Goal: Task Accomplishment & Management: Manage account settings

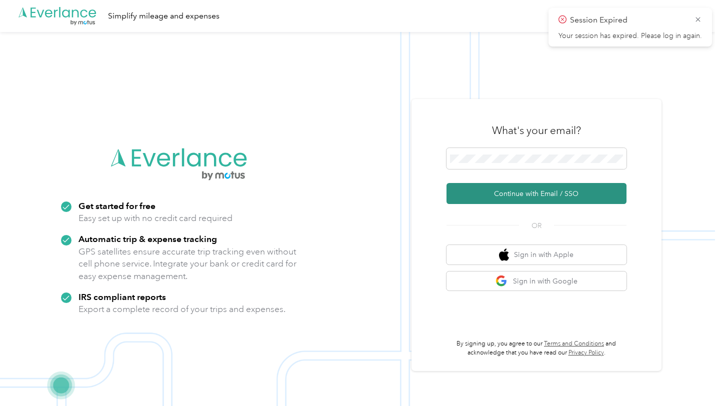
click at [542, 194] on button "Continue with Email / SSO" at bounding box center [536, 193] width 180 height 21
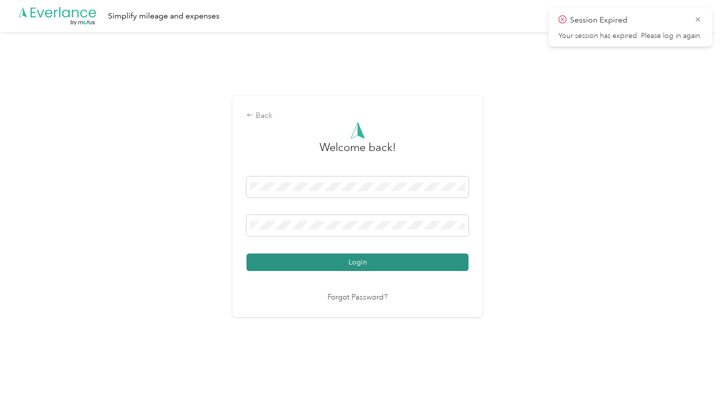
click at [428, 257] on button "Login" at bounding box center [357, 261] width 222 height 17
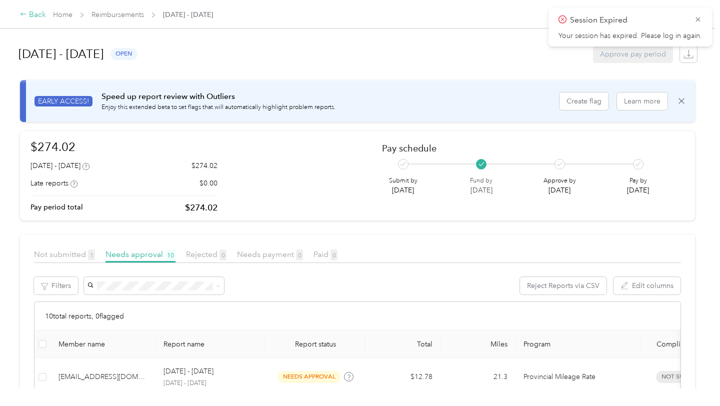
click at [42, 15] on div "Back" at bounding box center [33, 15] width 26 height 12
click at [66, 15] on link "Home" at bounding box center [62, 14] width 19 height 8
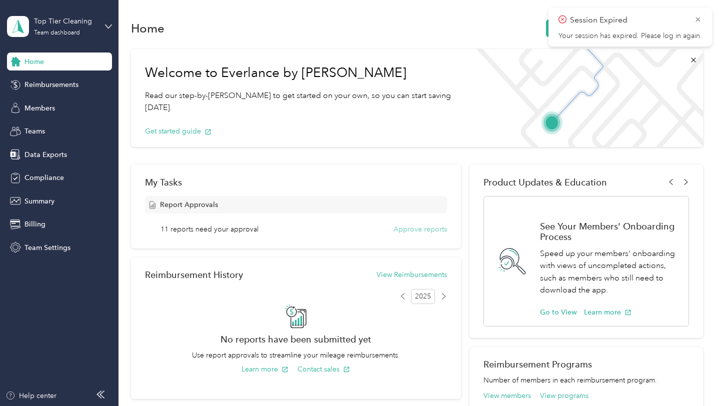
click at [435, 230] on button "Approve reports" at bounding box center [419, 229] width 53 height 10
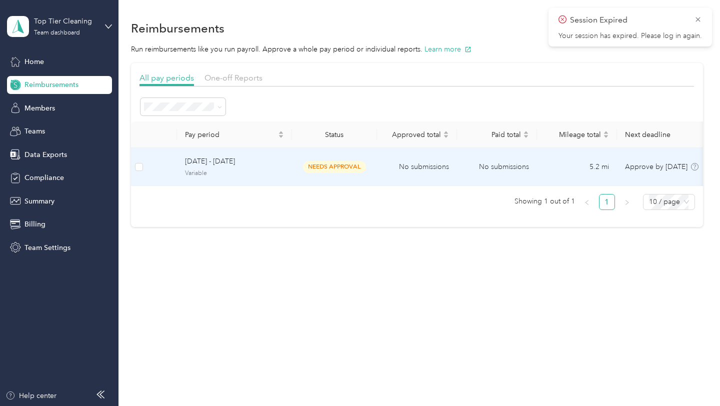
click at [596, 177] on td "5.2 mi" at bounding box center [577, 167] width 80 height 38
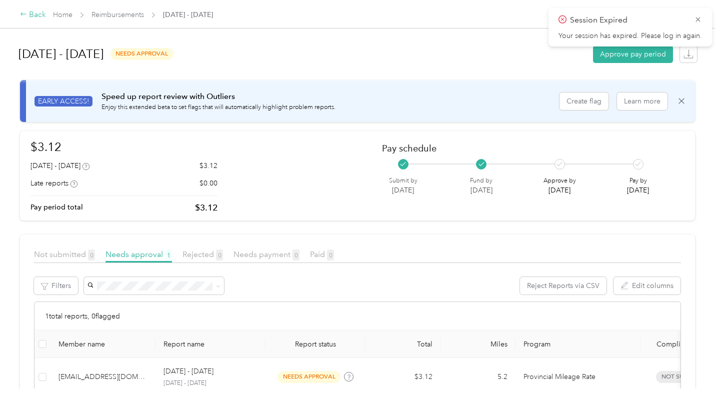
click at [30, 14] on div "Back" at bounding box center [33, 15] width 26 height 12
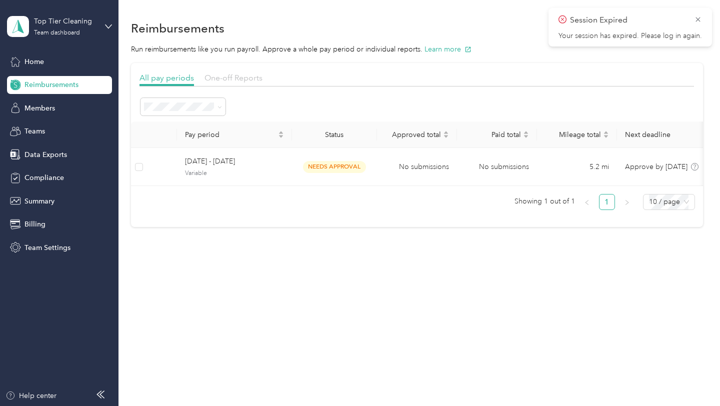
click at [231, 79] on span "One-off Reports" at bounding box center [233, 77] width 58 height 9
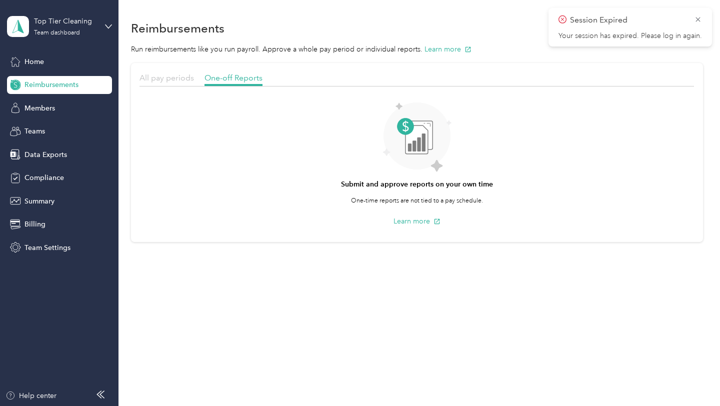
click at [166, 80] on span "All pay periods" at bounding box center [166, 77] width 54 height 9
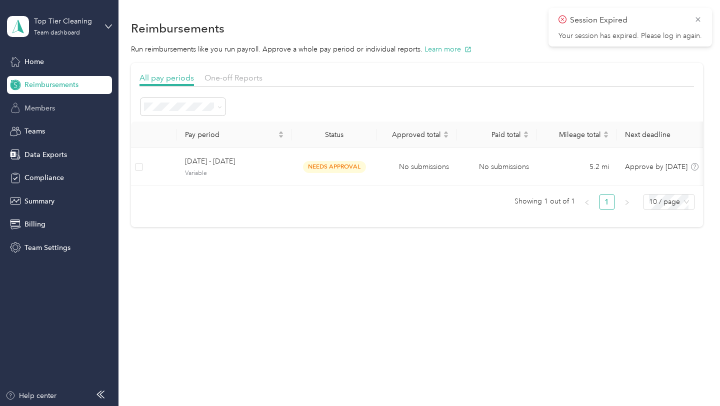
click at [35, 114] on div "Members" at bounding box center [59, 108] width 105 height 18
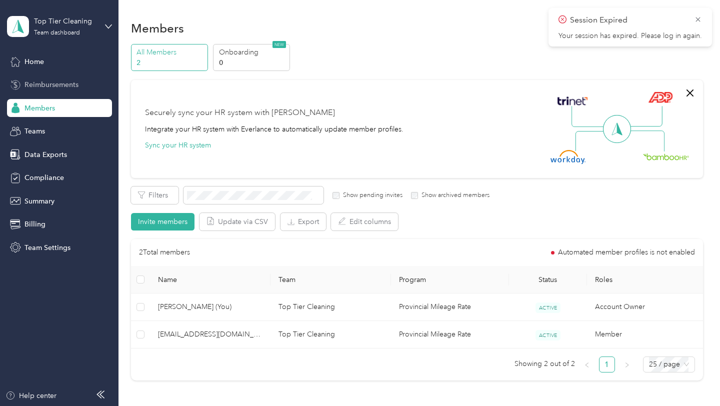
click at [46, 82] on span "Reimbursements" at bounding box center [51, 84] width 54 height 10
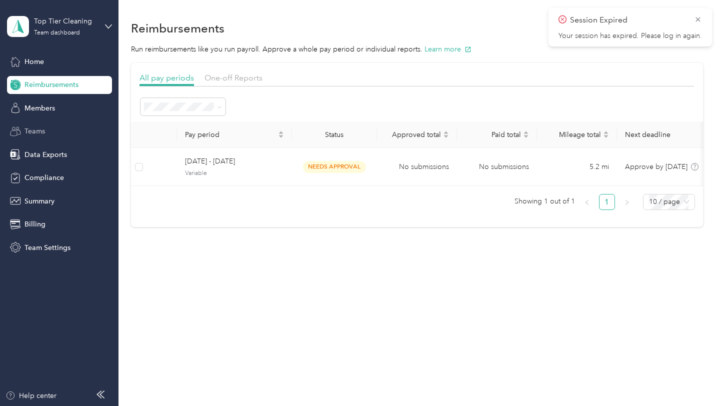
click at [40, 127] on span "Teams" at bounding box center [34, 131] width 20 height 10
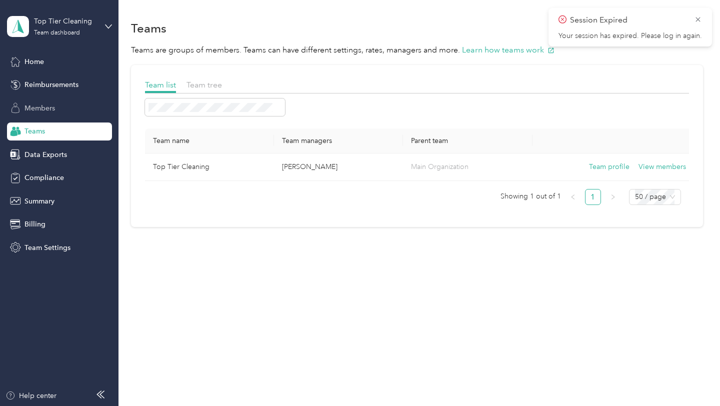
click at [41, 108] on span "Members" at bounding box center [39, 108] width 30 height 10
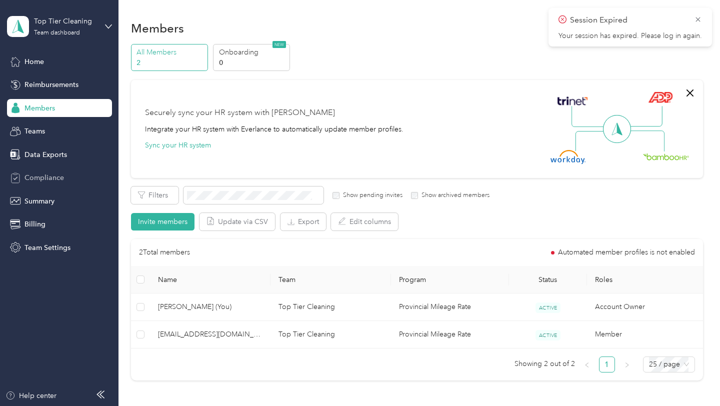
click at [49, 174] on span "Compliance" at bounding box center [43, 177] width 39 height 10
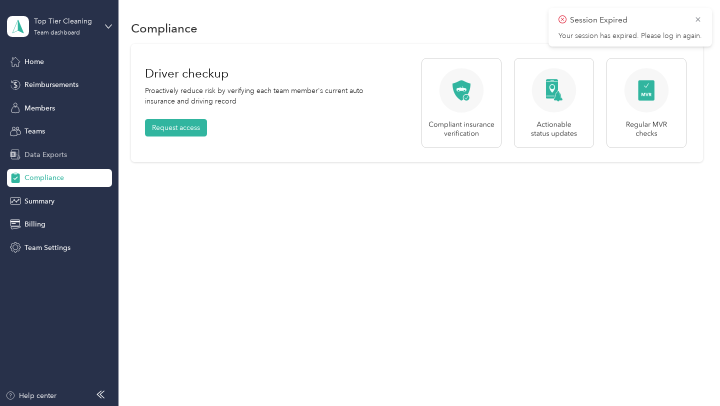
click at [46, 158] on span "Data Exports" at bounding box center [45, 154] width 42 height 10
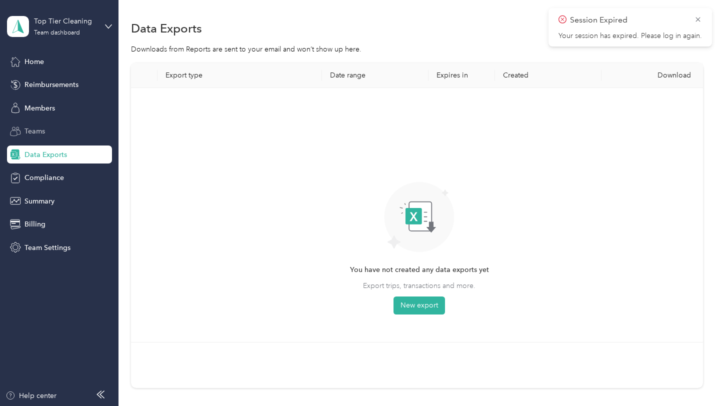
click at [44, 128] on span "Teams" at bounding box center [34, 131] width 20 height 10
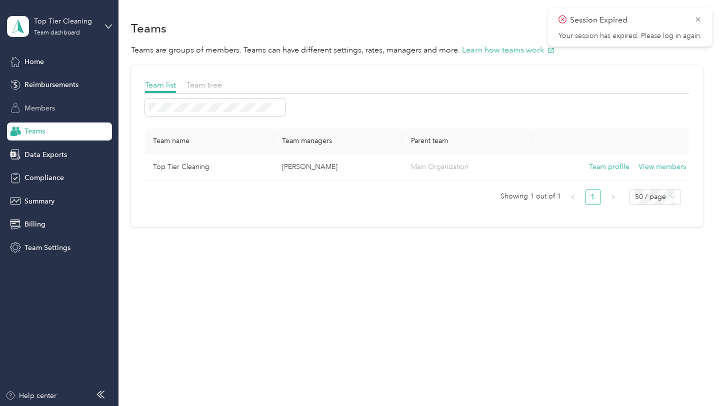
click at [47, 112] on span "Members" at bounding box center [39, 108] width 30 height 10
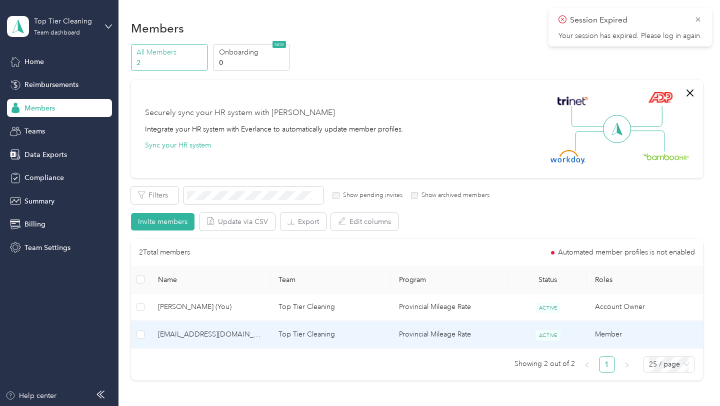
click at [236, 333] on span "[EMAIL_ADDRESS][DOMAIN_NAME]" at bounding box center [210, 334] width 104 height 11
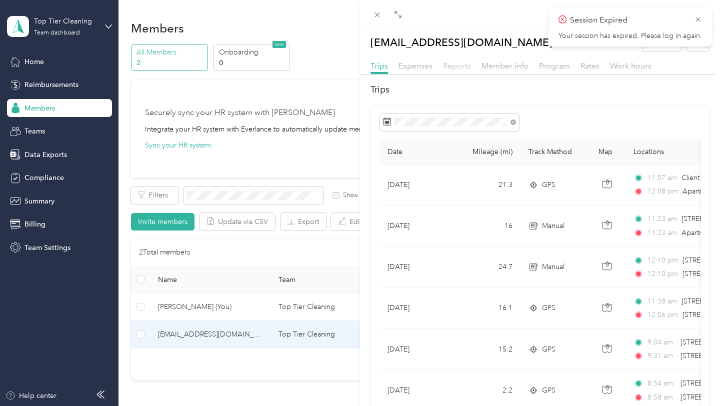
click at [465, 69] on span "Reports" at bounding box center [457, 65] width 28 height 9
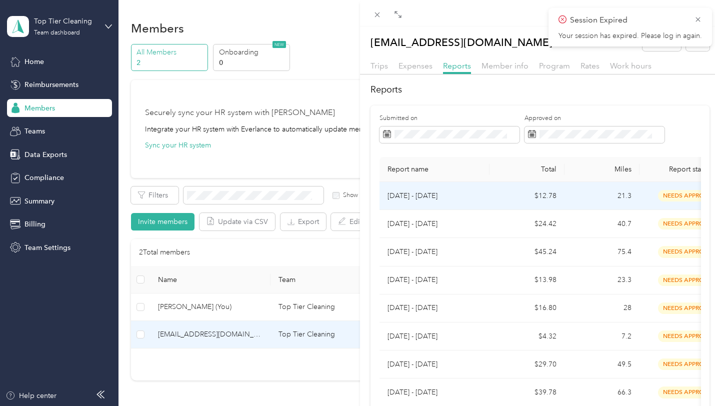
click at [676, 193] on span "needs approval" at bounding box center [689, 195] width 63 height 11
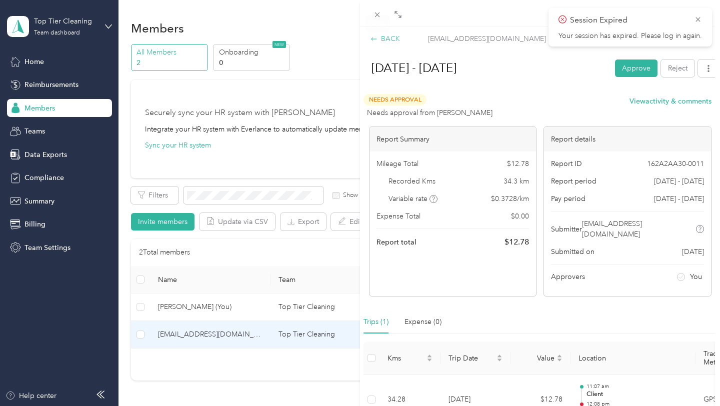
click at [380, 40] on div "BACK" at bounding box center [384, 38] width 29 height 10
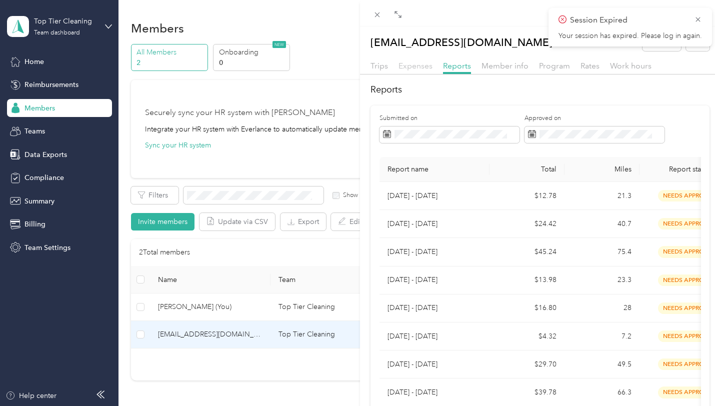
click at [417, 65] on span "Expenses" at bounding box center [415, 65] width 34 height 9
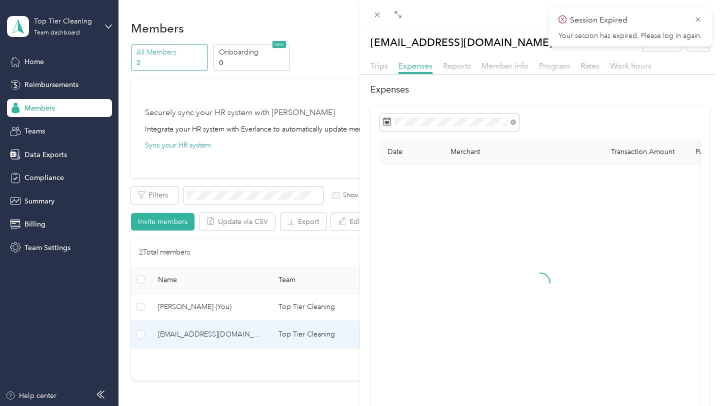
click at [387, 67] on div "Trips Expenses Reports Member info Program Rates Work hours" at bounding box center [540, 67] width 360 height 14
click at [378, 65] on span "Trips" at bounding box center [378, 65] width 17 height 9
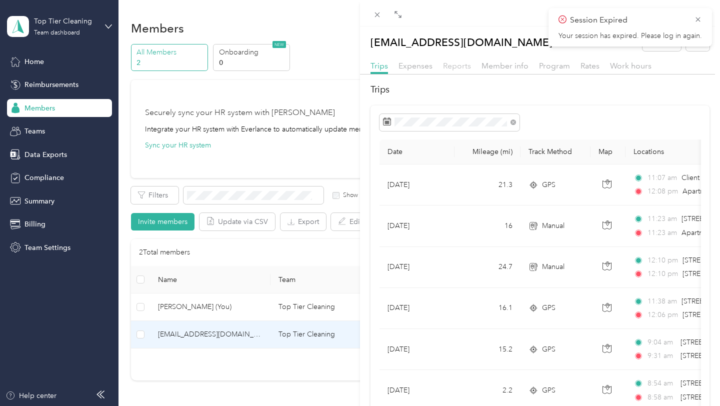
click at [451, 68] on span "Reports" at bounding box center [457, 65] width 28 height 9
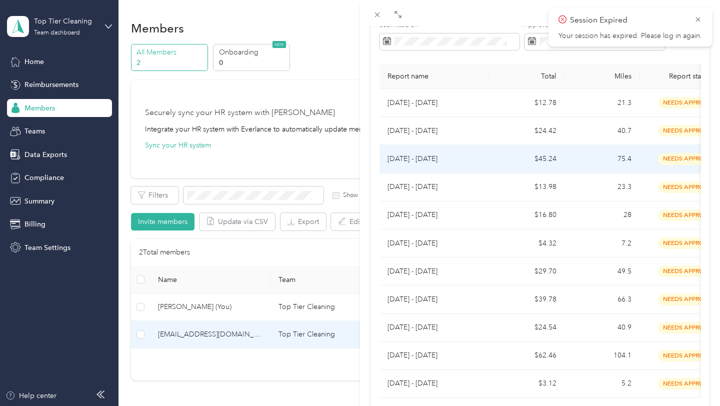
scroll to position [160, 0]
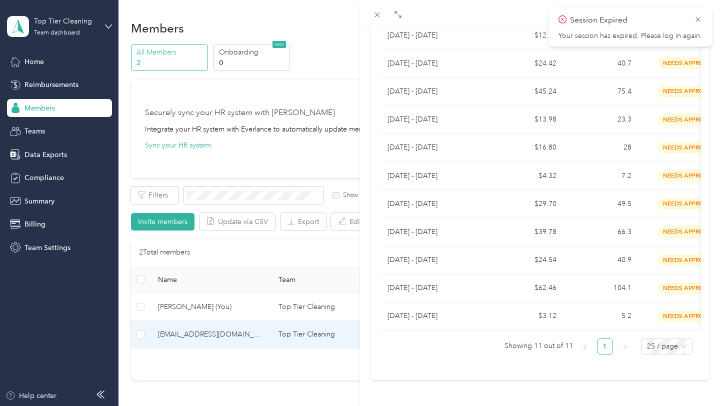
click at [269, 144] on div "[EMAIL_ADDRESS][DOMAIN_NAME] Archive Trips Expenses Reports Member info Program…" at bounding box center [360, 203] width 720 height 406
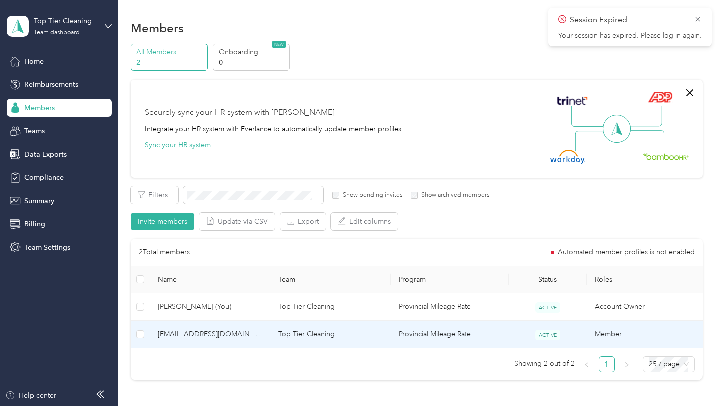
scroll to position [91, 0]
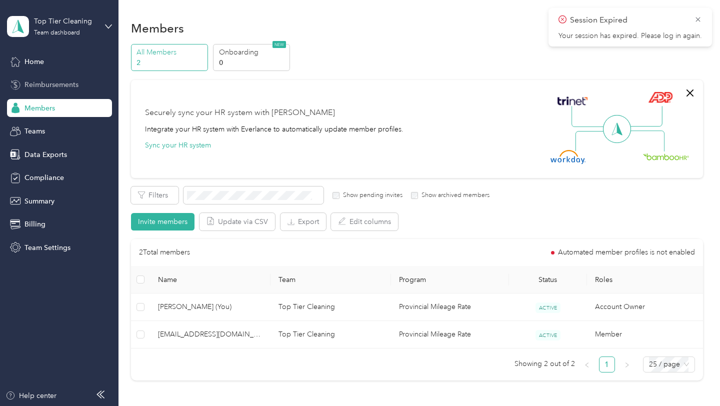
click at [41, 84] on span "Reimbursements" at bounding box center [51, 84] width 54 height 10
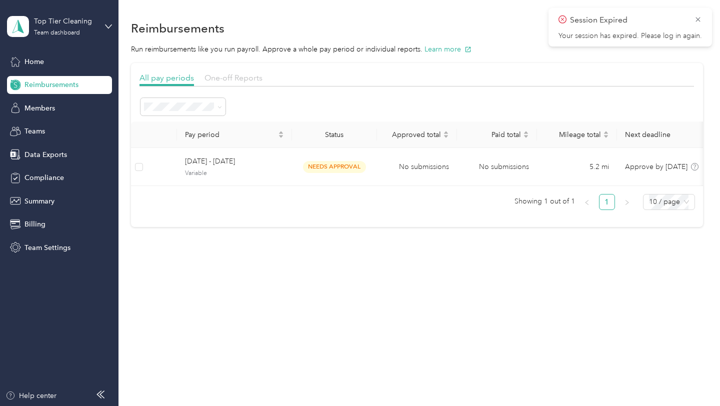
click at [244, 73] on span "One-off Reports" at bounding box center [233, 77] width 58 height 9
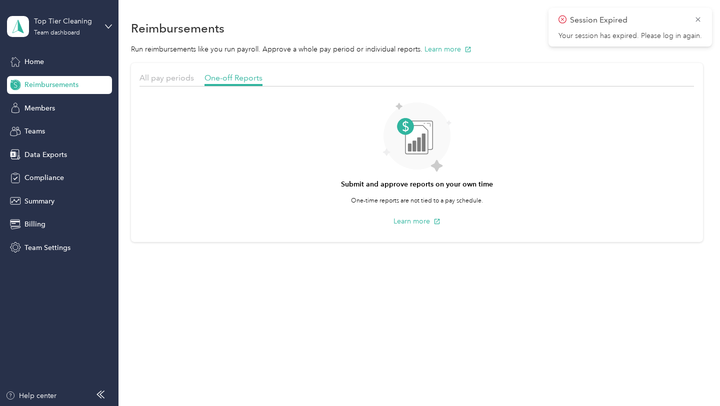
click at [184, 83] on div "All pay periods" at bounding box center [166, 78] width 54 height 12
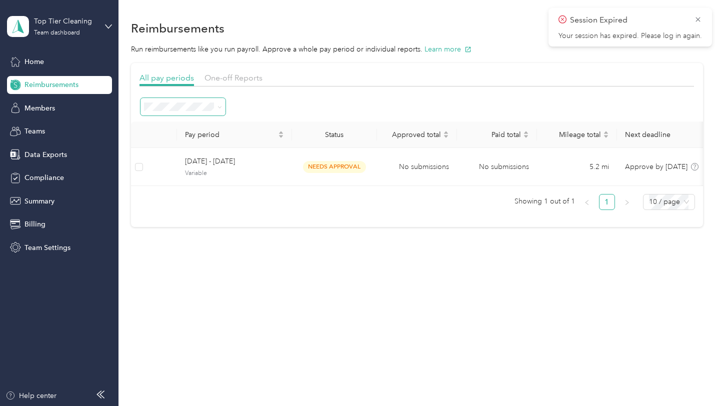
click at [216, 106] on span at bounding box center [218, 106] width 8 height 10
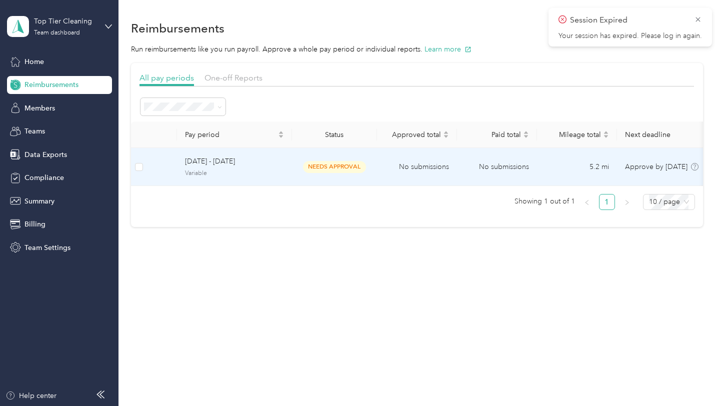
click at [306, 163] on span "needs approval" at bounding box center [334, 166] width 63 height 11
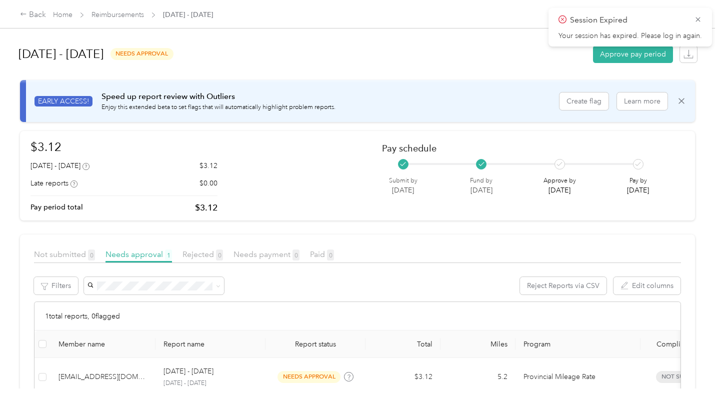
click at [34, 21] on div "Back Home Reimbursements [DATE] - [DATE]" at bounding box center [360, 14] width 720 height 28
click at [34, 13] on div "Back" at bounding box center [33, 15] width 26 height 12
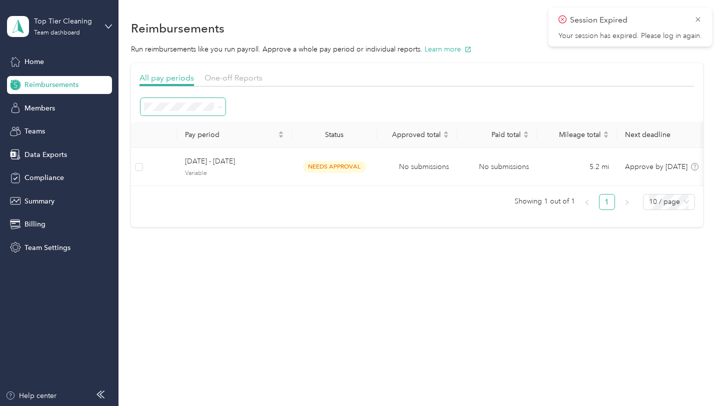
click at [211, 111] on span at bounding box center [182, 106] width 85 height 17
click at [188, 99] on span at bounding box center [182, 106] width 85 height 17
click at [180, 195] on div "Approved" at bounding box center [182, 195] width 71 height 10
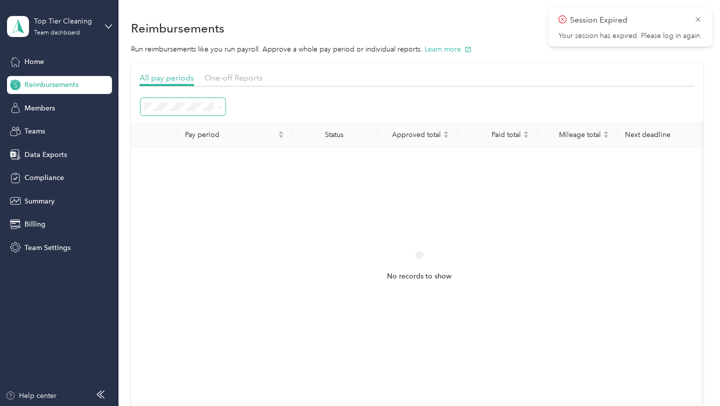
click at [169, 101] on span at bounding box center [182, 106] width 85 height 17
click at [171, 214] on li "Needs payment" at bounding box center [182, 208] width 85 height 17
click at [165, 134] on li "Active periods" at bounding box center [182, 143] width 85 height 18
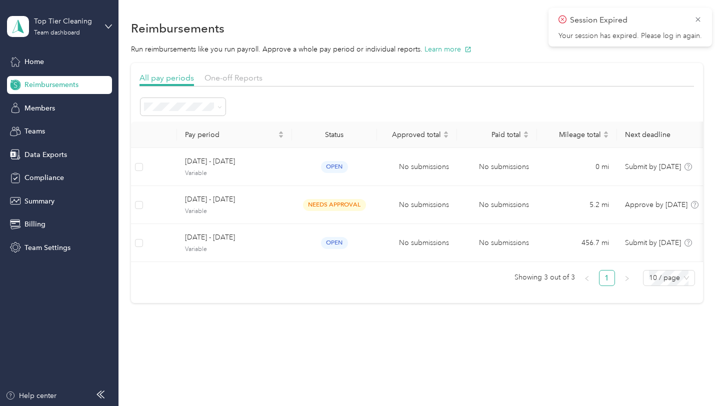
click at [170, 122] on span "All periods" at bounding box center [164, 121] width 34 height 8
click at [271, 121] on th "Pay period" at bounding box center [234, 134] width 115 height 26
click at [189, 127] on li "All periods" at bounding box center [182, 124] width 85 height 17
click at [283, 108] on div at bounding box center [416, 106] width 554 height 19
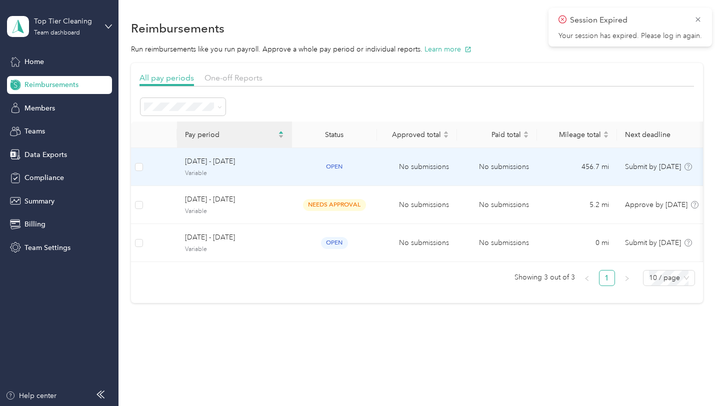
click at [290, 171] on td "[DATE] - [DATE] Variable" at bounding box center [234, 167] width 115 height 38
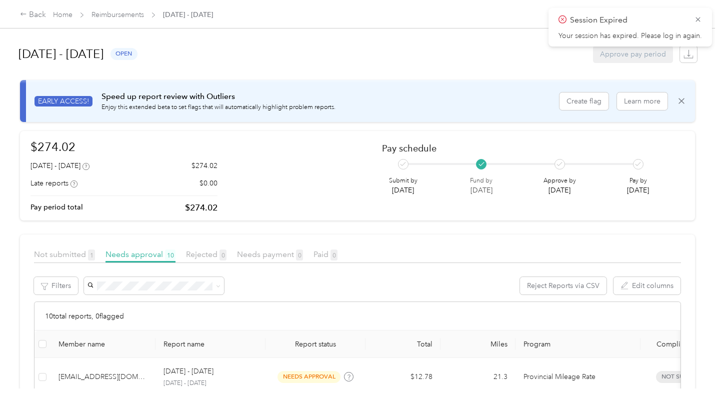
click at [644, 55] on div "Approve pay period" at bounding box center [633, 53] width 80 height 17
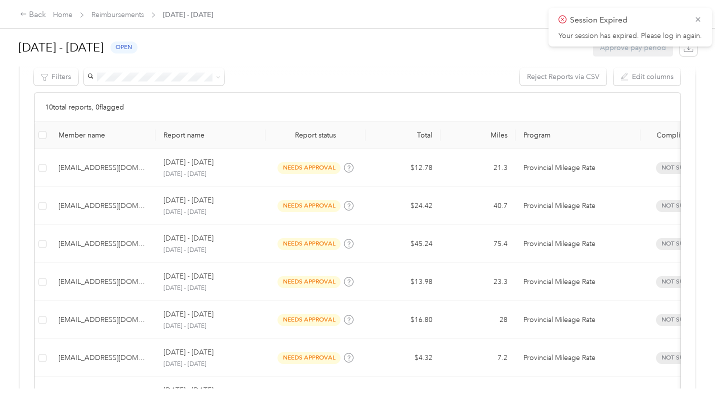
scroll to position [216, 0]
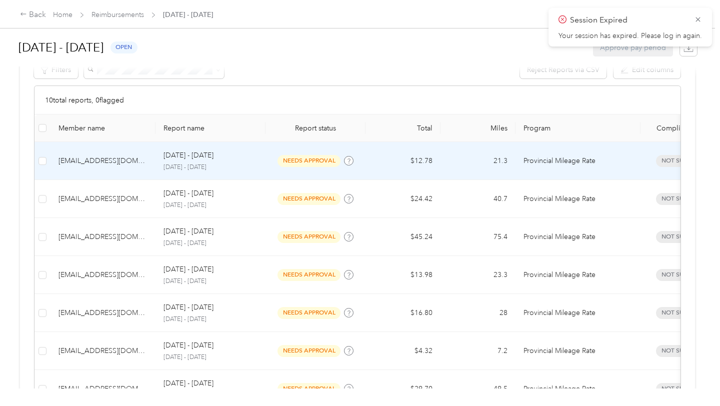
click at [328, 162] on span "needs approval" at bounding box center [308, 160] width 63 height 11
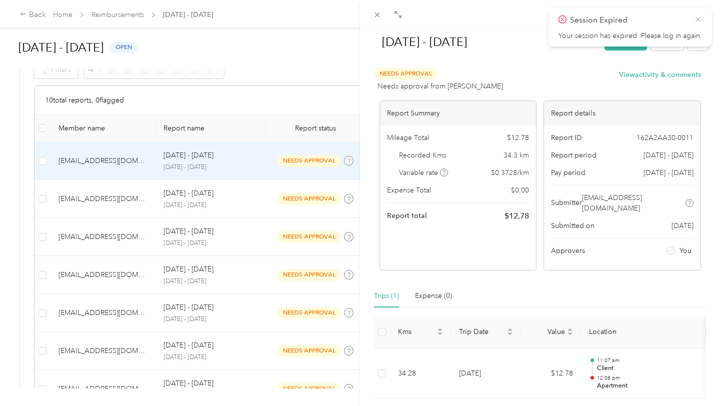
click at [700, 18] on icon at bounding box center [698, 19] width 8 height 9
click at [377, 12] on icon at bounding box center [377, 14] width 8 height 8
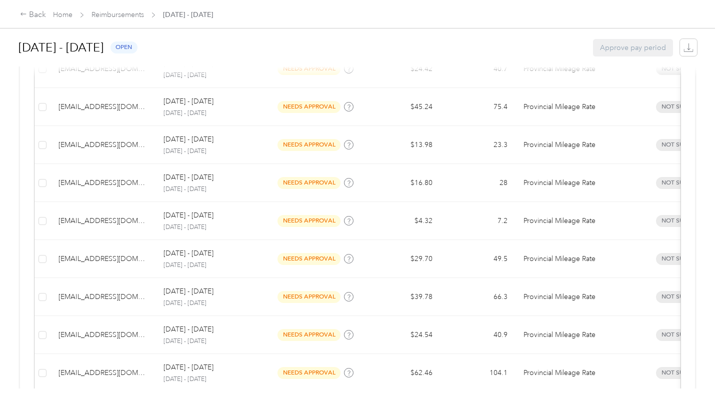
scroll to position [396, 0]
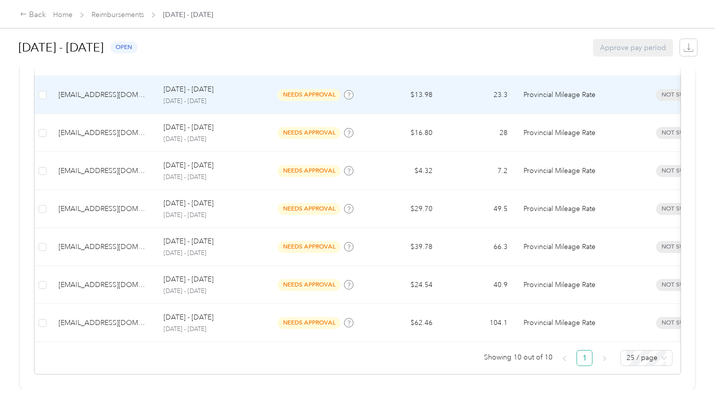
click at [332, 91] on span "needs approval" at bounding box center [308, 94] width 63 height 11
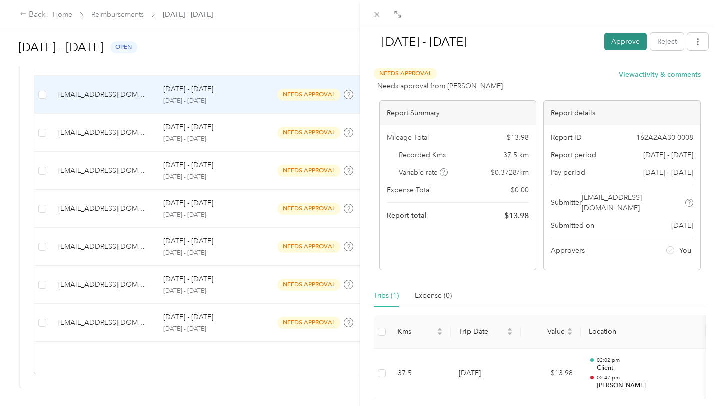
click at [632, 39] on button "Approve" at bounding box center [625, 41] width 42 height 17
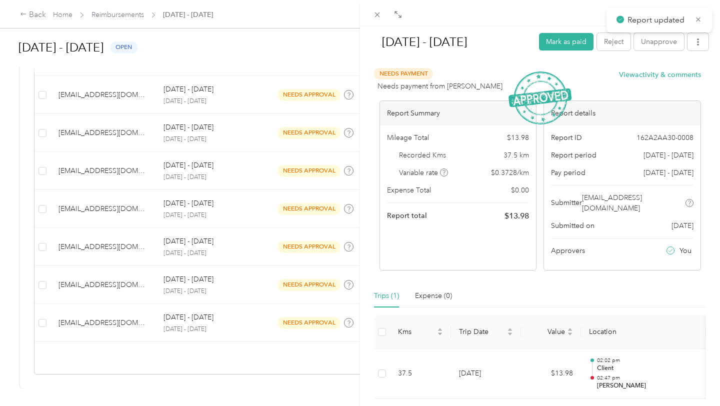
scroll to position [358, 0]
click at [330, 66] on div "[DATE] - [DATE] Mark as paid Reject Unapprove Needs Payment Needs payment from …" at bounding box center [360, 203] width 720 height 406
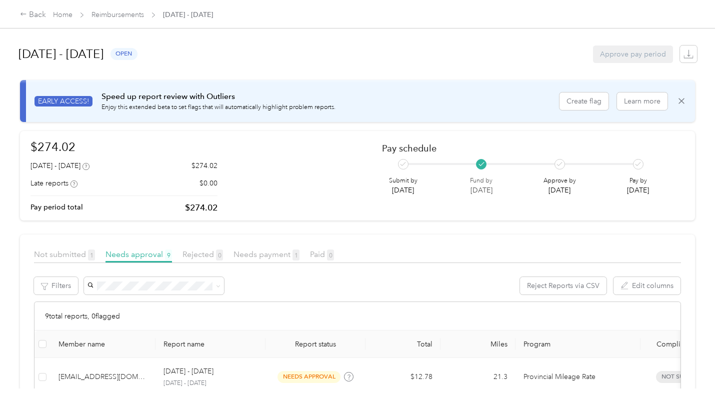
click at [624, 167] on div "Pay by [DATE]" at bounding box center [638, 177] width 42 height 37
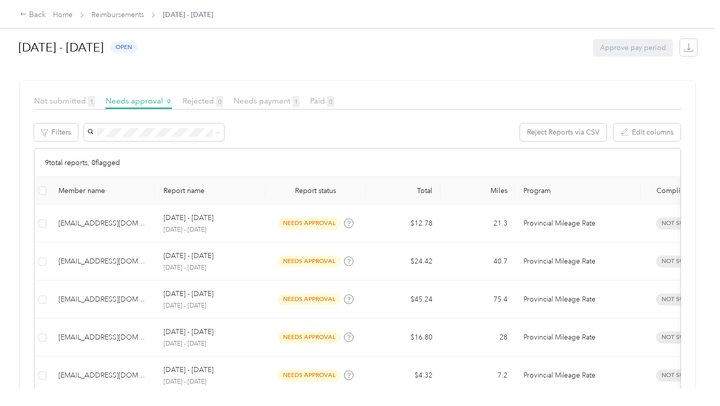
scroll to position [163, 0]
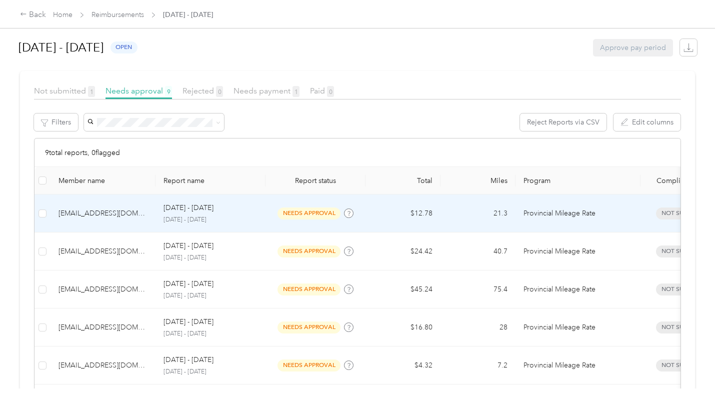
click at [315, 219] on span "needs approval" at bounding box center [308, 212] width 63 height 11
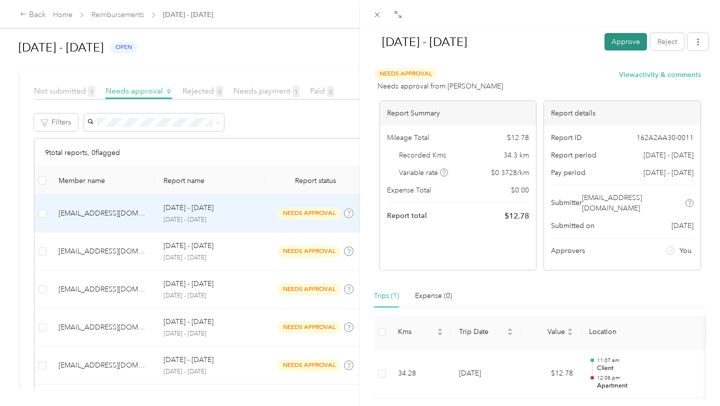
click at [613, 38] on button "Approve" at bounding box center [625, 41] width 42 height 17
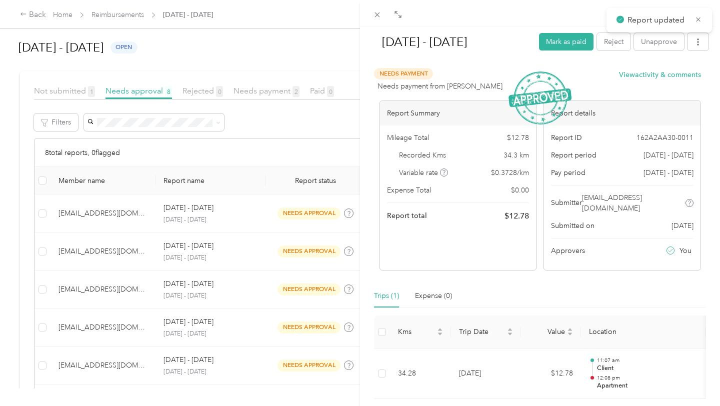
click at [319, 150] on div "[DATE] - [DATE] Mark as paid Reject Unapprove Needs Payment Needs payment from …" at bounding box center [360, 203] width 720 height 406
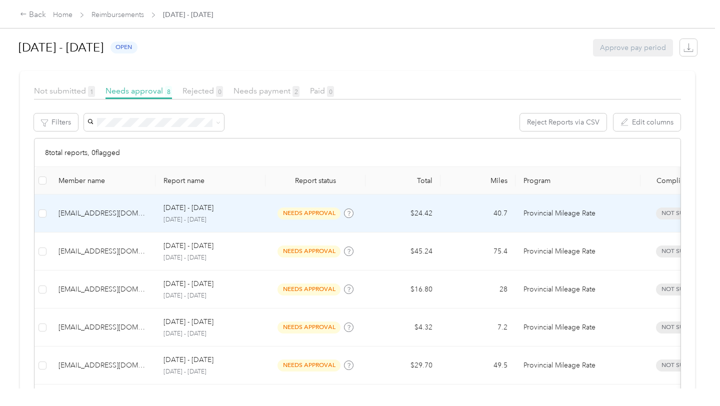
click at [325, 219] on td "needs approval" at bounding box center [315, 213] width 100 height 38
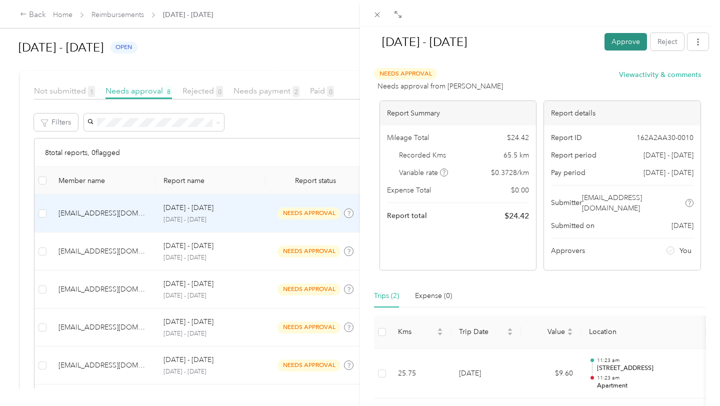
click at [631, 45] on button "Approve" at bounding box center [625, 41] width 42 height 17
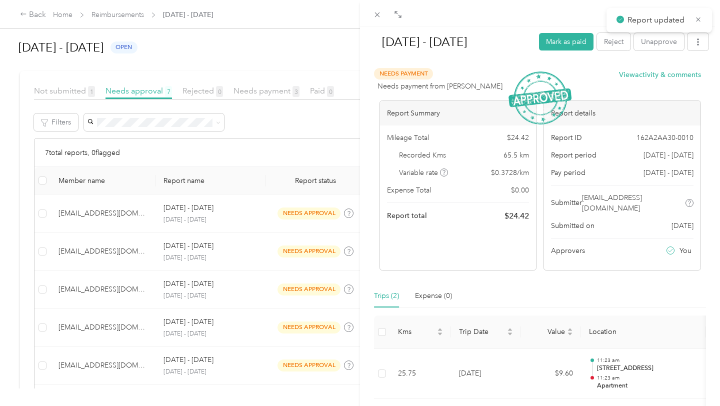
click at [301, 205] on div "[DATE] - [DATE] Mark as paid Reject Unapprove Needs Payment Needs payment from …" at bounding box center [360, 203] width 720 height 406
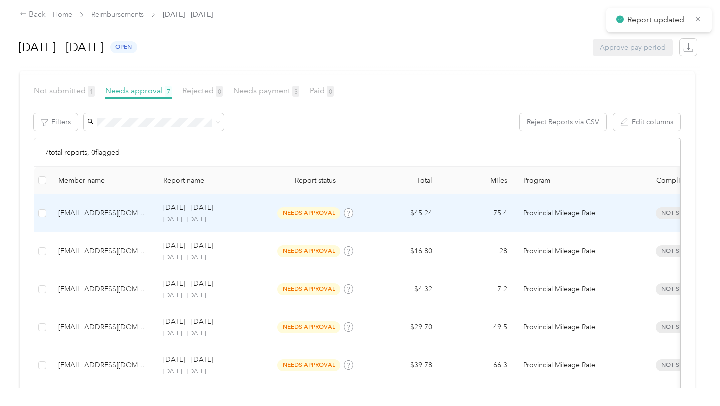
click at [313, 222] on td "needs approval" at bounding box center [315, 213] width 100 height 38
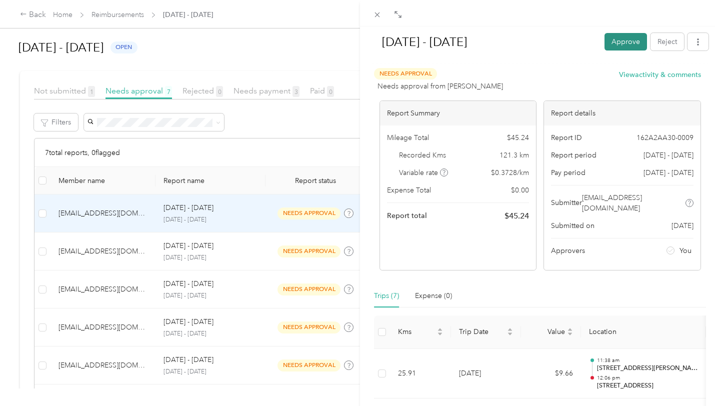
click at [622, 40] on button "Approve" at bounding box center [625, 41] width 42 height 17
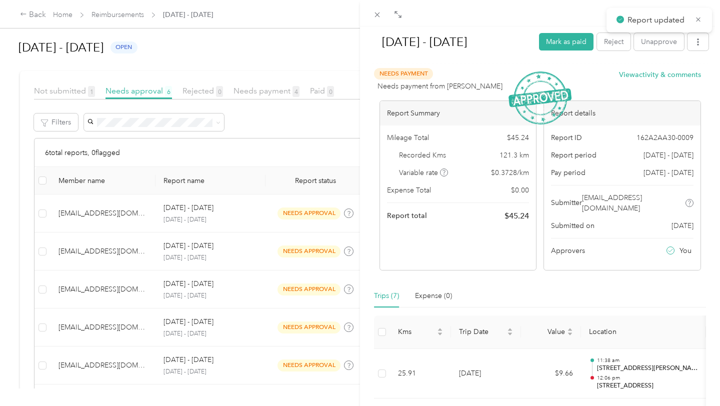
click at [265, 247] on div "[DATE] - [DATE] Mark as paid Reject Unapprove Needs Payment Needs payment from …" at bounding box center [360, 203] width 720 height 406
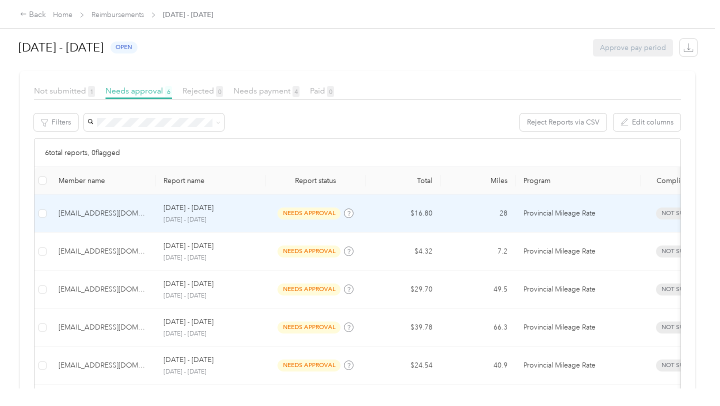
click at [314, 209] on span "needs approval" at bounding box center [308, 212] width 63 height 11
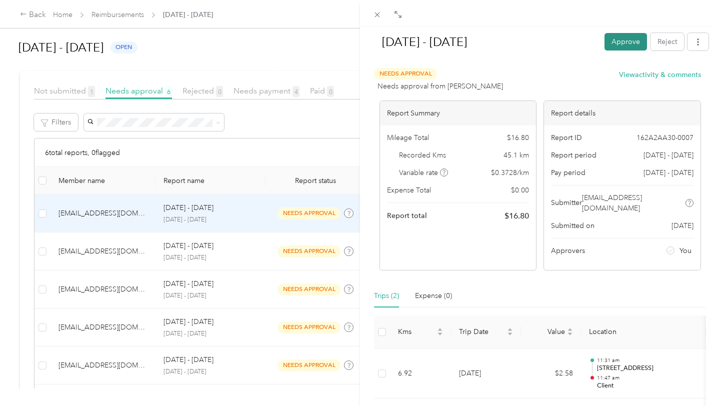
click at [632, 44] on button "Approve" at bounding box center [625, 41] width 42 height 17
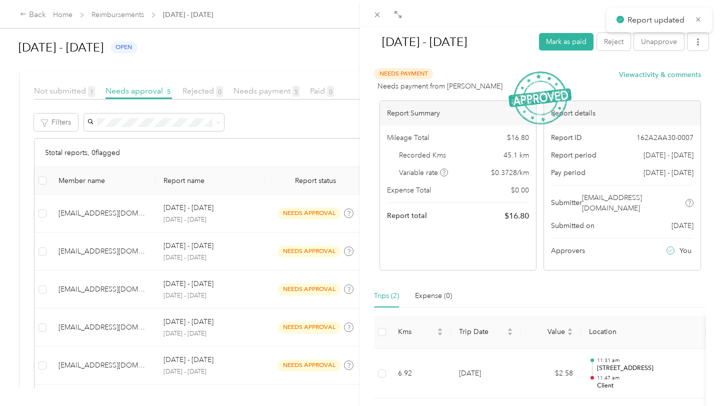
click at [309, 216] on div "[DATE] - [DATE] Mark as paid Reject Unapprove Needs Payment Needs payment from …" at bounding box center [360, 203] width 720 height 406
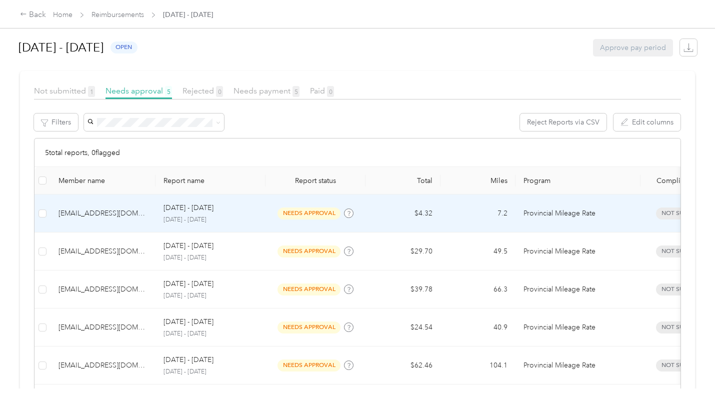
click at [322, 213] on span "needs approval" at bounding box center [308, 212] width 63 height 11
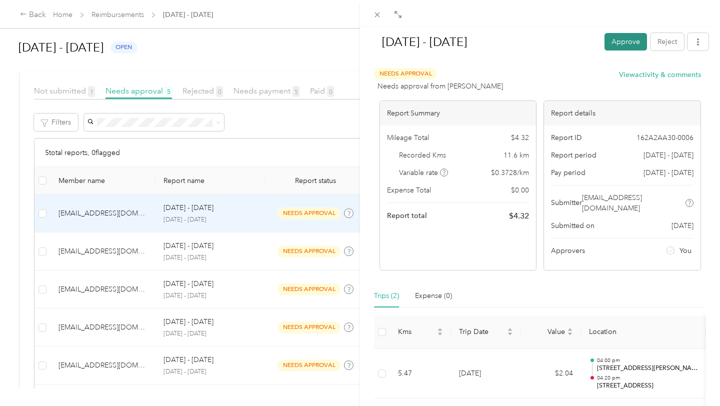
click at [632, 41] on button "Approve" at bounding box center [625, 41] width 42 height 17
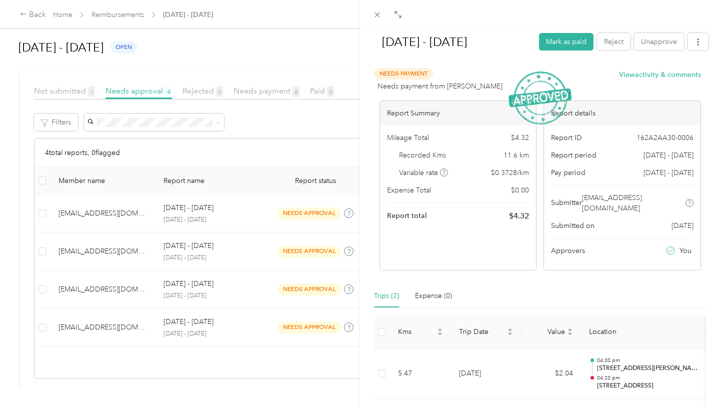
click at [326, 211] on div "[DATE] - [DATE] Mark as paid Reject Unapprove Needs Payment Needs payment from …" at bounding box center [360, 203] width 720 height 406
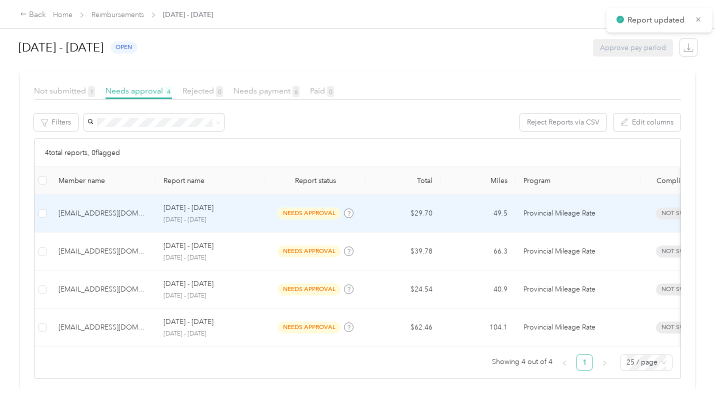
click at [326, 211] on span "needs approval" at bounding box center [308, 212] width 63 height 11
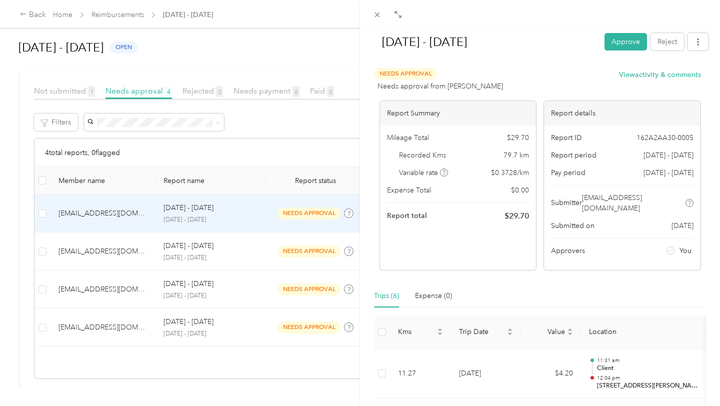
click at [623, 42] on button "Approve" at bounding box center [625, 41] width 42 height 17
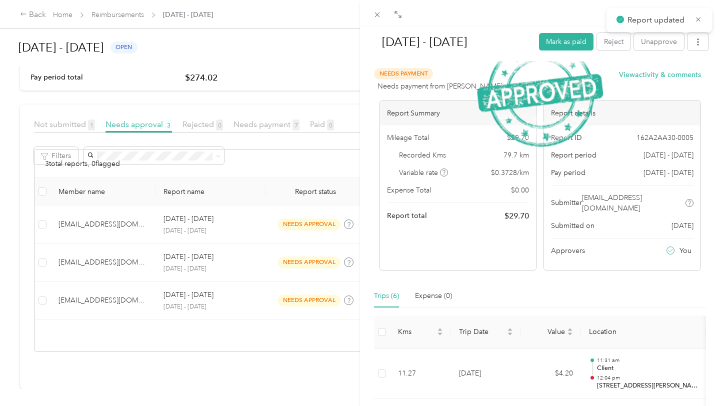
scroll to position [130, 0]
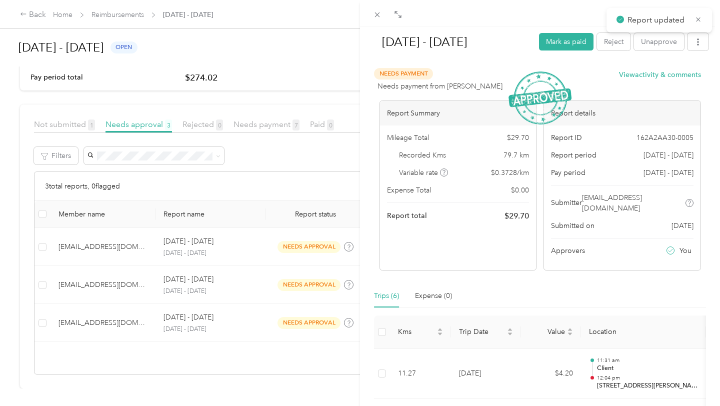
click at [309, 247] on div "[DATE] - [DATE] Mark as paid Reject Unapprove Needs Payment Needs payment from …" at bounding box center [360, 203] width 720 height 406
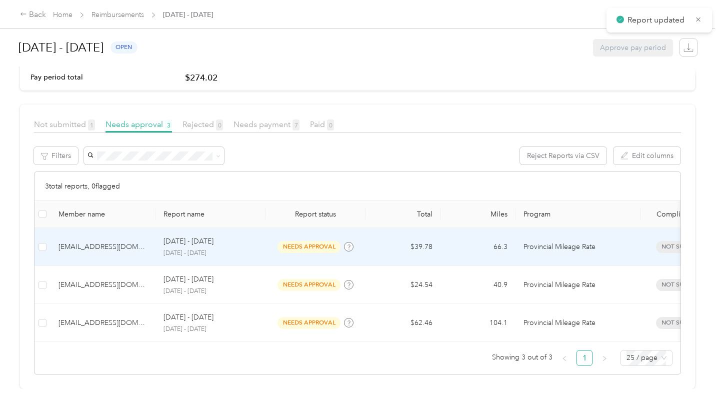
click at [309, 246] on span "needs approval" at bounding box center [308, 246] width 63 height 11
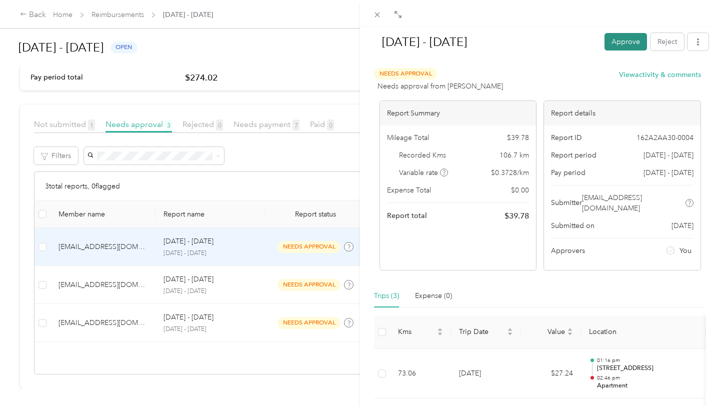
click at [624, 34] on button "Approve" at bounding box center [625, 41] width 42 height 17
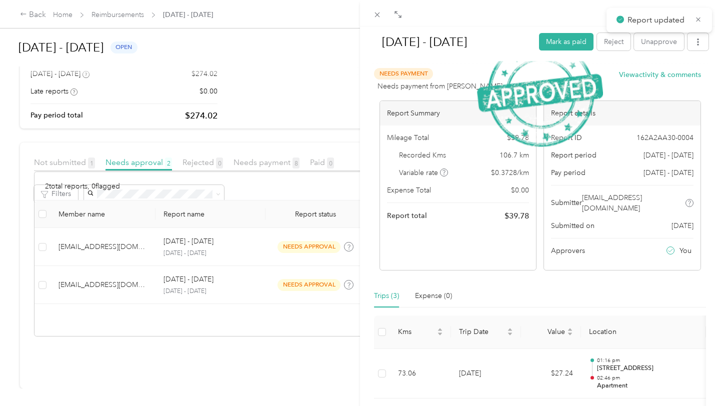
scroll to position [92, 0]
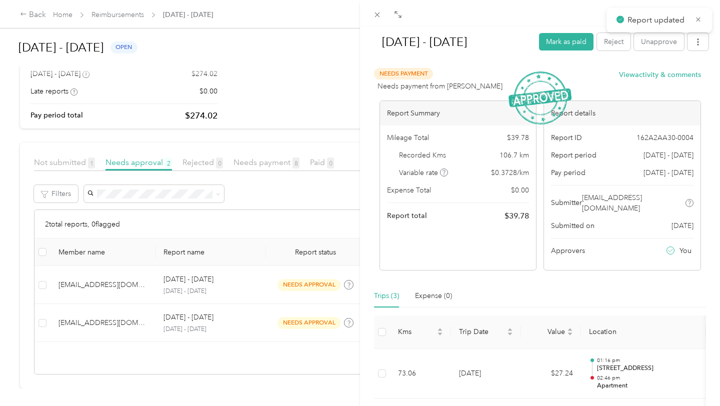
click at [313, 280] on div "[DATE] - [DATE] Mark as paid Reject Unapprove Needs Payment Needs payment from …" at bounding box center [360, 203] width 720 height 406
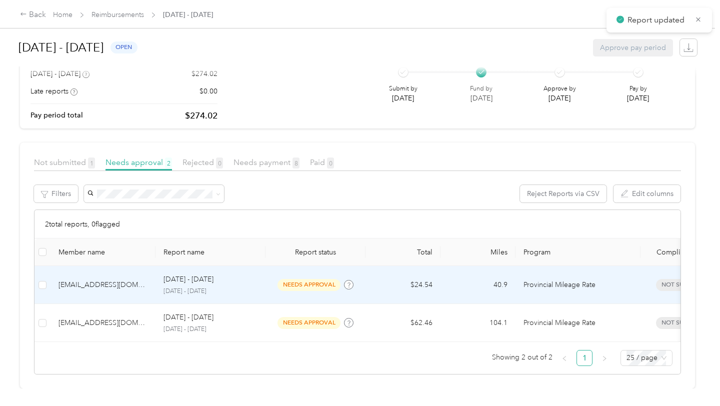
click at [314, 287] on span "needs approval" at bounding box center [308, 284] width 63 height 11
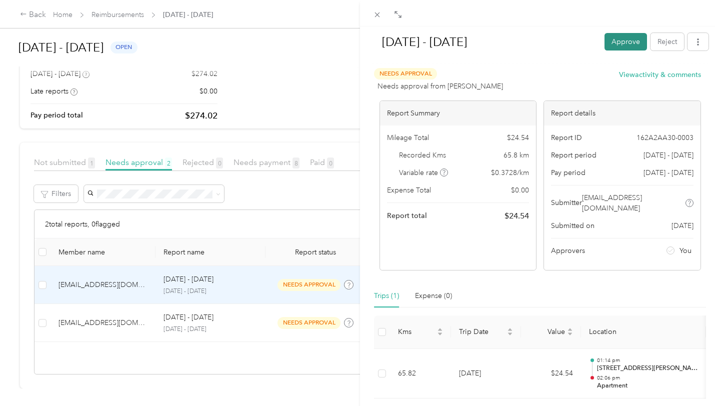
click at [620, 37] on button "Approve" at bounding box center [625, 41] width 42 height 17
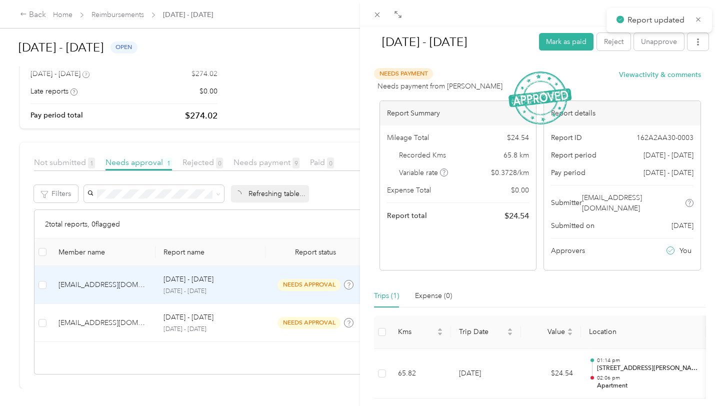
click at [330, 206] on div "[DATE] - [DATE] Mark as paid Reject Unapprove Needs Payment Needs payment from …" at bounding box center [360, 203] width 720 height 406
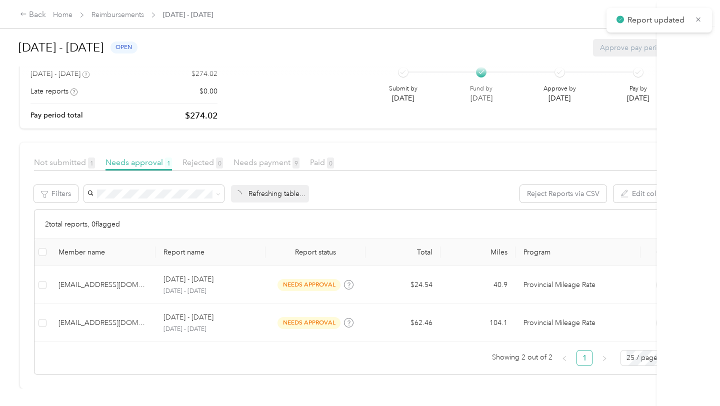
scroll to position [54, 0]
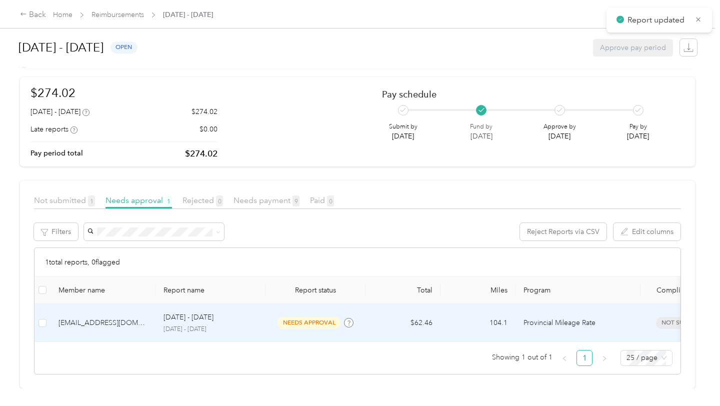
click at [312, 325] on span "needs approval" at bounding box center [308, 322] width 63 height 11
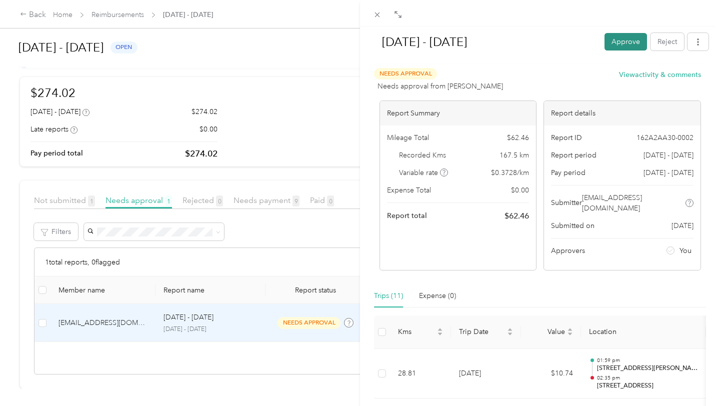
click at [629, 42] on button "Approve" at bounding box center [625, 41] width 42 height 17
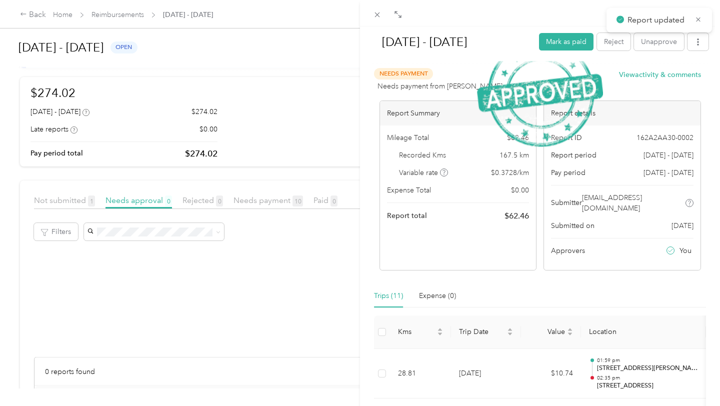
scroll to position [163, 0]
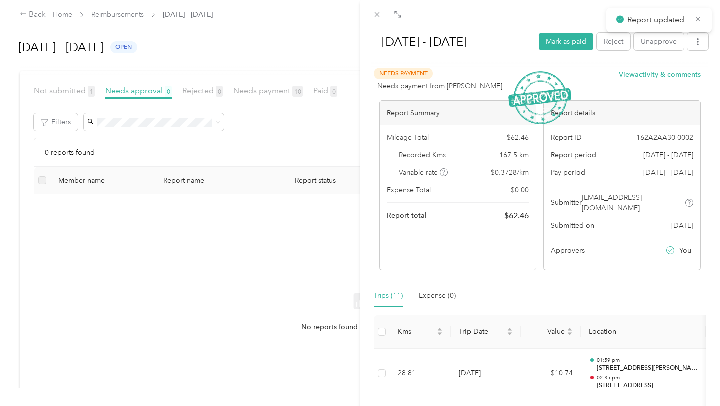
click at [247, 161] on div "[DATE] - [DATE] Mark as paid Reject Unapprove Needs Payment Needs payment from …" at bounding box center [360, 203] width 720 height 406
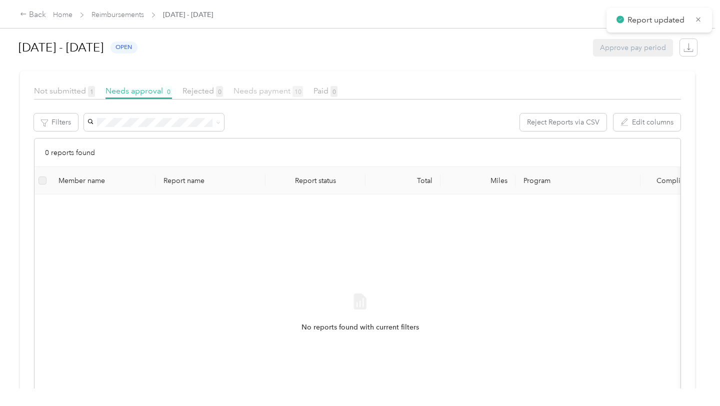
click at [266, 94] on span "Needs payment 10" at bounding box center [267, 90] width 69 height 9
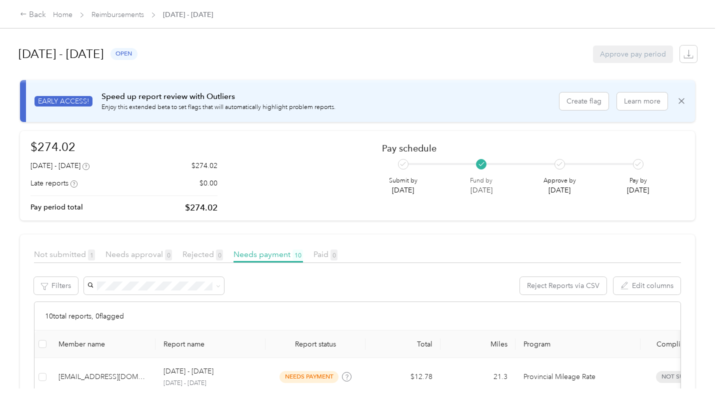
click at [176, 180] on div "Late reports $0.00" at bounding box center [123, 183] width 187 height 10
click at [71, 207] on p "Pay period total" at bounding box center [56, 207] width 52 height 10
click at [555, 180] on p "Approve by" at bounding box center [559, 180] width 32 height 9
click at [80, 255] on span "Not submitted 1" at bounding box center [64, 253] width 61 height 9
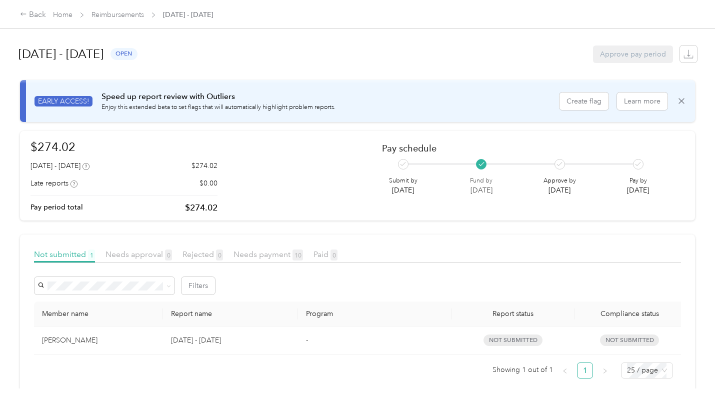
scroll to position [11, 0]
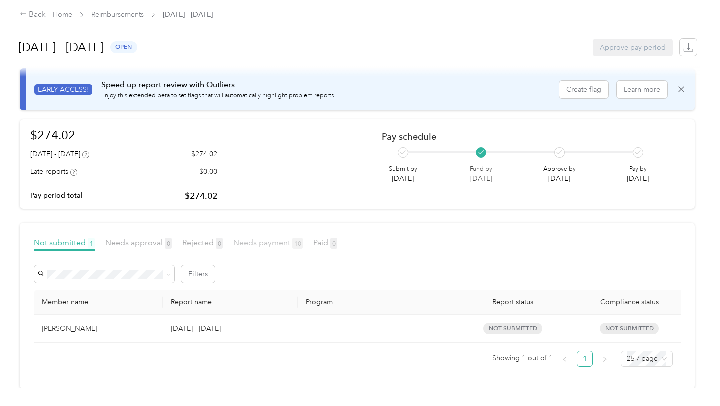
click at [258, 243] on span "Needs payment 10" at bounding box center [267, 242] width 69 height 9
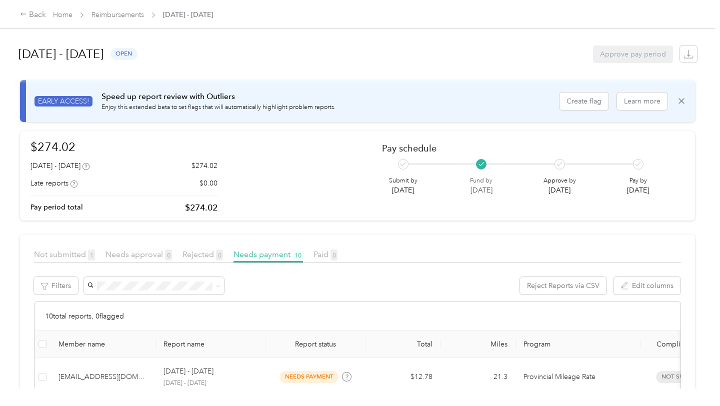
click at [652, 58] on div "Approve pay period" at bounding box center [633, 53] width 80 height 17
click at [684, 102] on icon at bounding box center [681, 101] width 6 height 6
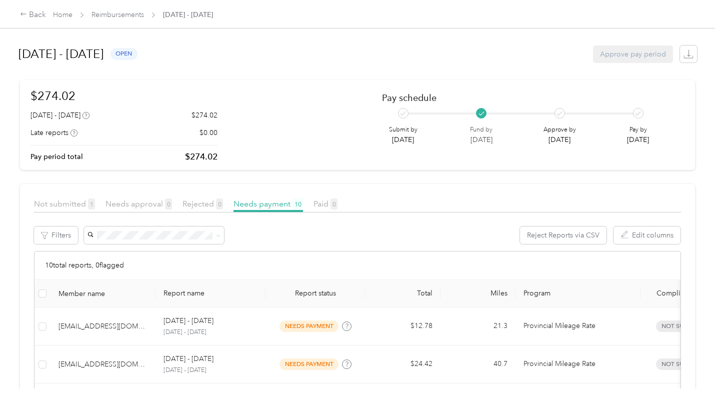
click at [637, 58] on div "Approve pay period" at bounding box center [633, 53] width 80 height 17
click at [562, 113] on icon at bounding box center [559, 112] width 5 height 3
